Goal: Information Seeking & Learning: Learn about a topic

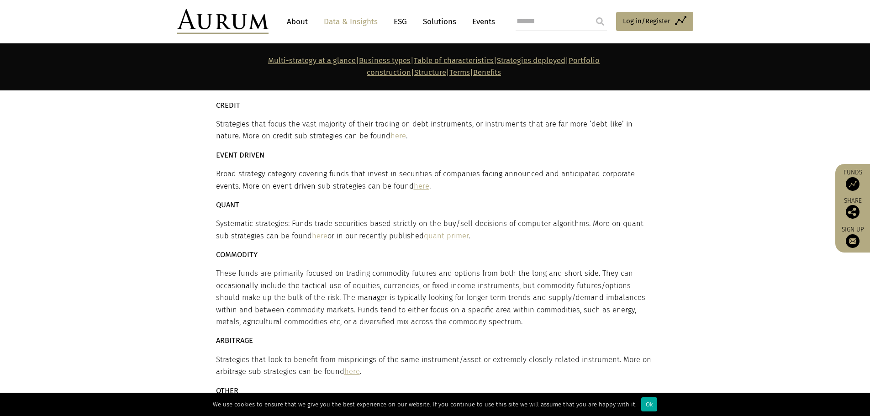
scroll to position [2696, 0]
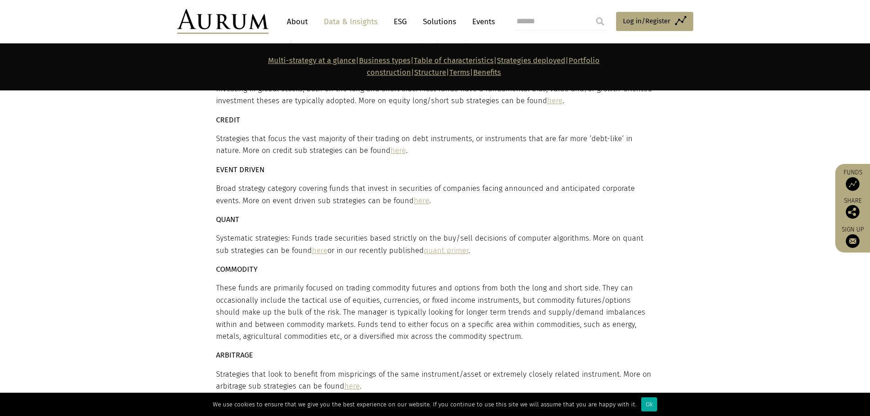
click at [350, 382] on link "here" at bounding box center [353, 386] width 16 height 9
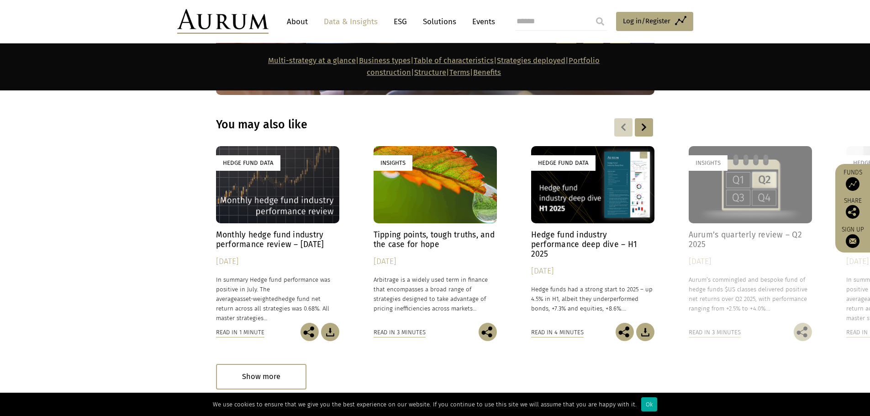
scroll to position [7128, 0]
click at [281, 230] on h4 "Monthly hedge fund industry performance review – [DATE]" at bounding box center [277, 239] width 123 height 19
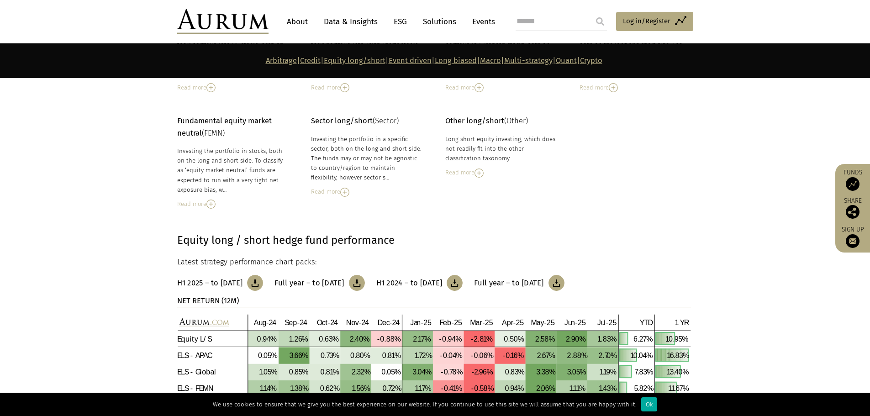
scroll to position [1828, 0]
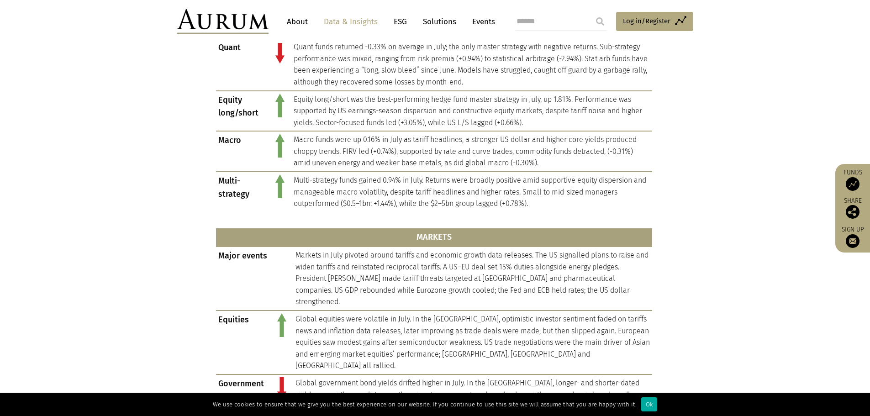
scroll to position [640, 0]
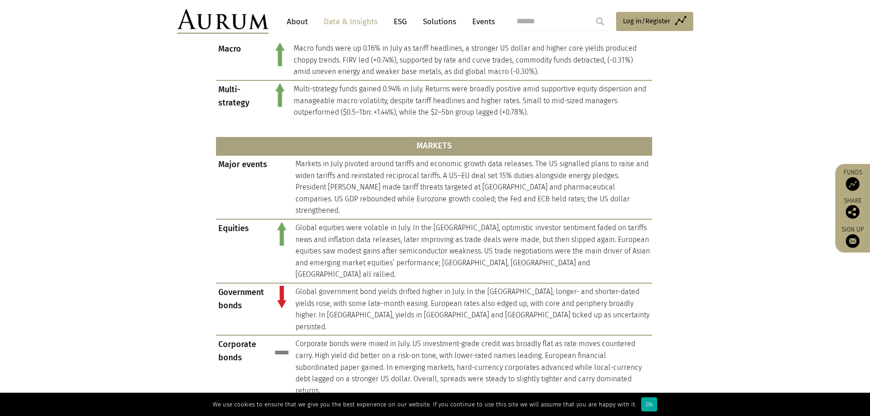
click at [759, 161] on section "HEDGE FUNDS Hedge fund composite Hedge fund performance was positive in July. T…" at bounding box center [435, 163] width 870 height 690
